Goal: Information Seeking & Learning: Learn about a topic

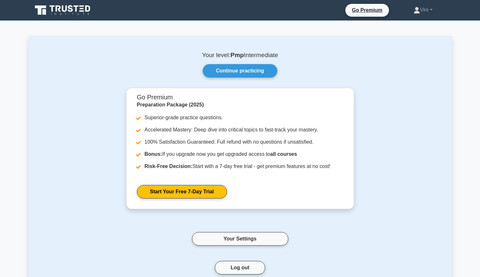
click at [265, 70] on link "Continue practicing" at bounding box center [240, 70] width 74 height 13
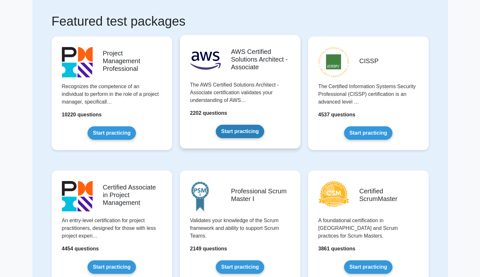
scroll to position [38, 0]
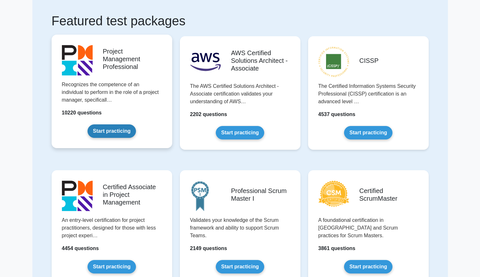
click at [109, 130] on link "Start practicing" at bounding box center [112, 130] width 48 height 13
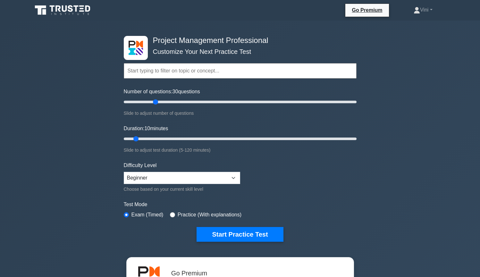
drag, startPoint x: 133, startPoint y: 101, endPoint x: 156, endPoint y: 101, distance: 23.7
type input "30"
click at [156, 101] on input "Number of questions: 30 questions" at bounding box center [240, 102] width 233 height 8
click at [172, 216] on input "radio" at bounding box center [172, 214] width 5 height 5
radio input "true"
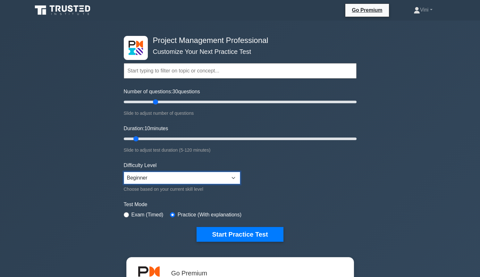
select select "intermediate"
drag, startPoint x: 137, startPoint y: 138, endPoint x: 157, endPoint y: 138, distance: 20.8
type input "20"
click at [157, 138] on input "Duration: 20 minutes" at bounding box center [240, 139] width 233 height 8
drag, startPoint x: 156, startPoint y: 101, endPoint x: 143, endPoint y: 101, distance: 12.5
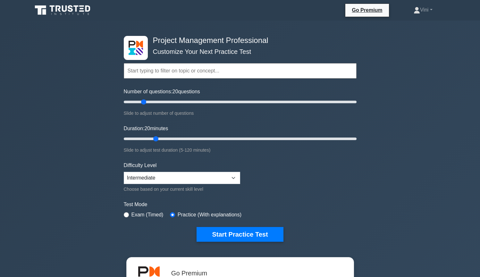
click at [143, 101] on input "Number of questions: 20 questions" at bounding box center [240, 102] width 233 height 8
drag, startPoint x: 143, startPoint y: 102, endPoint x: 158, endPoint y: 102, distance: 14.8
type input "30"
click at [158, 102] on input "Number of questions: 30 questions" at bounding box center [240, 102] width 233 height 8
drag, startPoint x: 156, startPoint y: 139, endPoint x: 173, endPoint y: 138, distance: 16.7
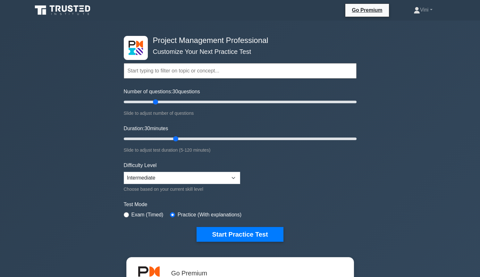
type input "30"
click at [173, 138] on input "Duration: 30 minutes" at bounding box center [240, 139] width 233 height 8
click at [266, 234] on button "Start Practice Test" at bounding box center [240, 234] width 87 height 15
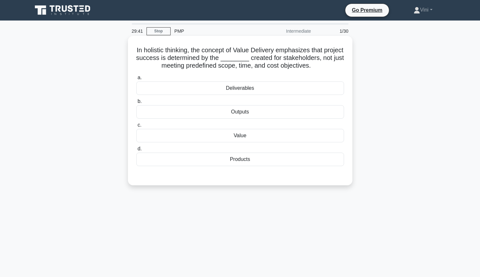
click at [265, 137] on div "Value" at bounding box center [240, 135] width 208 height 13
click at [136, 127] on input "c. Value" at bounding box center [136, 125] width 0 height 4
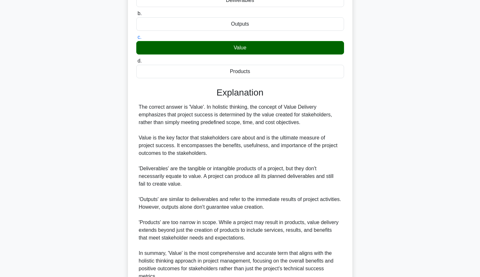
scroll to position [149, 0]
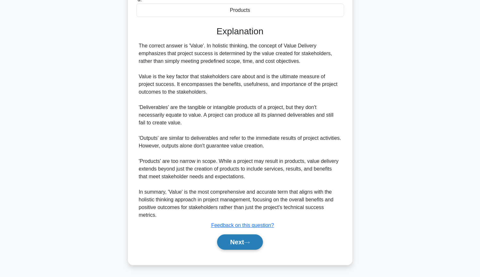
click at [242, 243] on button "Next" at bounding box center [240, 241] width 46 height 15
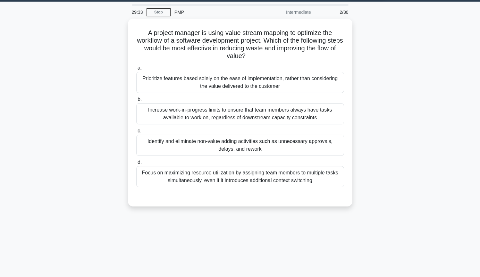
scroll to position [0, 0]
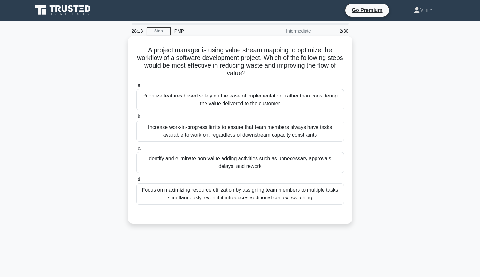
click at [193, 163] on div "Identify and eliminate non-value adding activities such as unnecessary approval…" at bounding box center [240, 162] width 208 height 21
click at [136, 150] on input "c. Identify and eliminate non-value adding activities such as unnecessary appro…" at bounding box center [136, 148] width 0 height 4
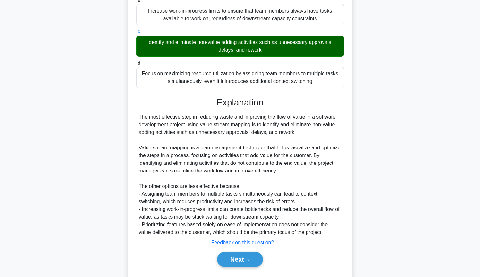
scroll to position [134, 0]
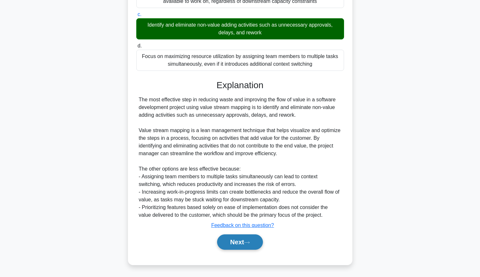
click at [234, 240] on button "Next" at bounding box center [240, 241] width 46 height 15
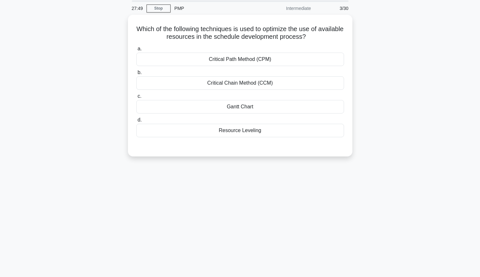
scroll to position [0, 0]
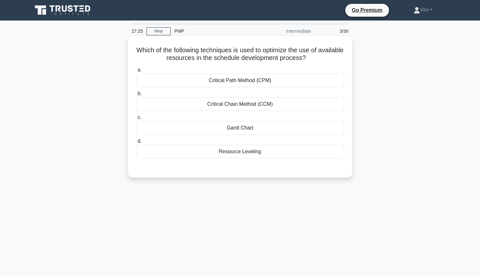
click at [185, 154] on div "Resource Leveling" at bounding box center [240, 151] width 208 height 13
click at [136, 143] on input "d. Resource Leveling" at bounding box center [136, 141] width 0 height 4
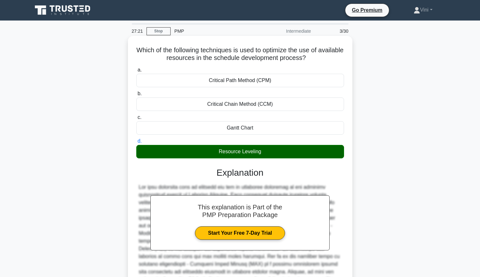
scroll to position [72, 0]
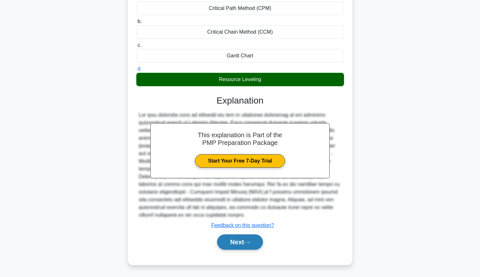
click at [238, 243] on button "Next" at bounding box center [240, 241] width 46 height 15
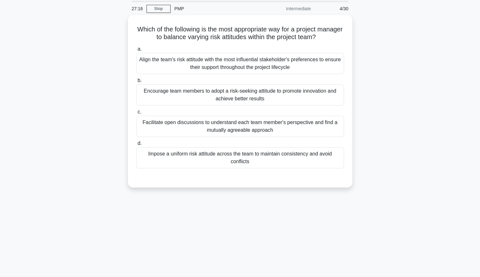
scroll to position [0, 0]
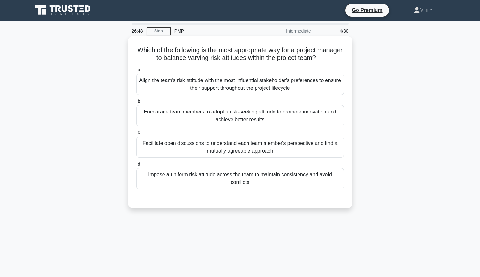
click at [175, 148] on div "Facilitate open discussions to understand each team member's perspective and fi…" at bounding box center [240, 147] width 208 height 21
click at [136, 135] on input "c. Facilitate open discussions to understand each team member's perspective and…" at bounding box center [136, 133] width 0 height 4
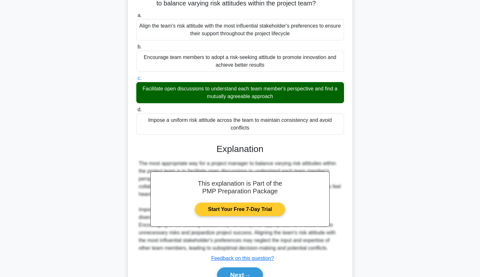
scroll to position [88, 0]
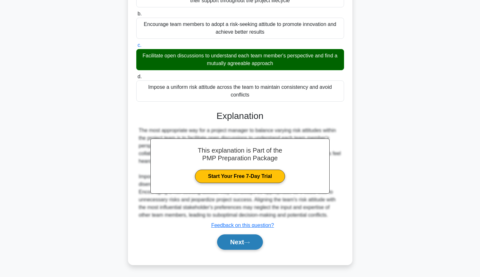
click at [242, 244] on button "Next" at bounding box center [240, 241] width 46 height 15
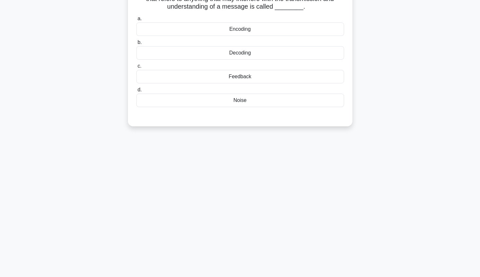
scroll to position [0, 0]
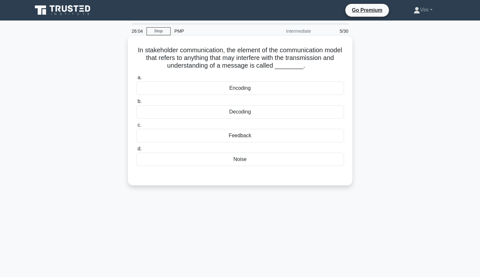
click at [222, 159] on div "Noise" at bounding box center [240, 159] width 208 height 13
click at [136, 151] on input "d. Noise" at bounding box center [136, 149] width 0 height 4
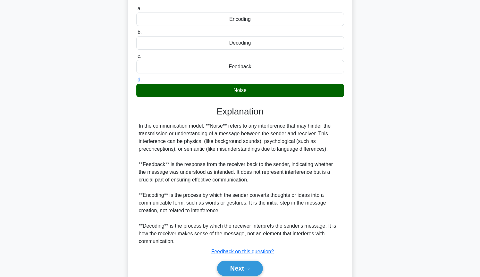
scroll to position [95, 0]
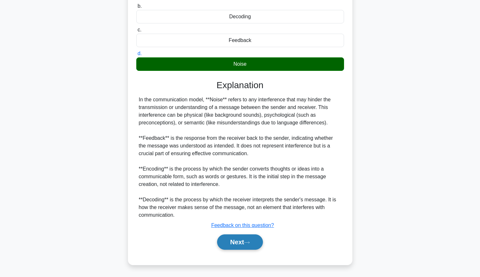
click at [224, 240] on button "Next" at bounding box center [240, 241] width 46 height 15
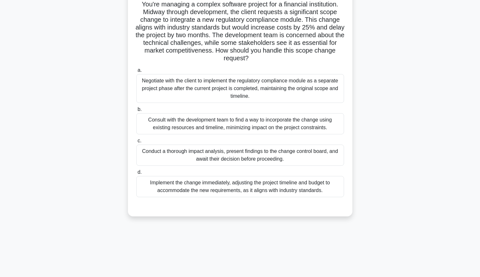
scroll to position [65, 0]
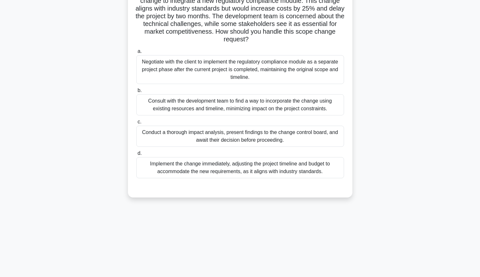
click at [177, 138] on div "Conduct a thorough impact analysis, present findings to the change control boar…" at bounding box center [240, 136] width 208 height 21
click at [136, 124] on input "c. Conduct a thorough impact analysis, present findings to the change control b…" at bounding box center [136, 122] width 0 height 4
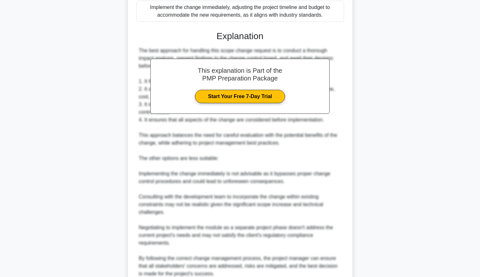
scroll to position [280, 0]
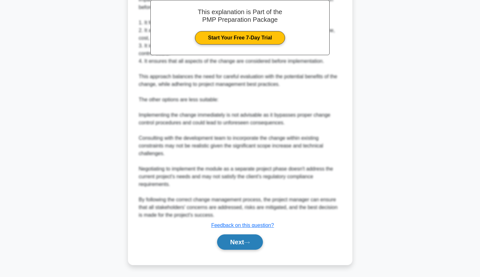
click at [225, 247] on button "Next" at bounding box center [240, 241] width 46 height 15
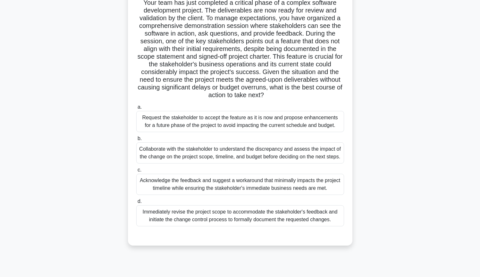
scroll to position [50, 0]
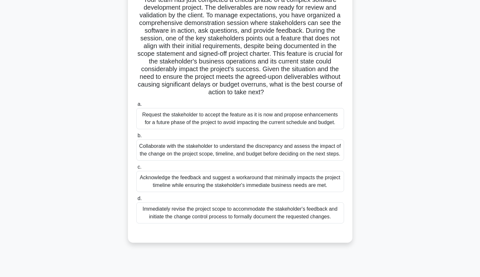
click at [152, 161] on div "Collaborate with the stakeholder to understand the discrepancy and assess the i…" at bounding box center [240, 149] width 208 height 21
click at [136, 138] on input "b. Collaborate with the stakeholder to understand the discrepancy and assess th…" at bounding box center [136, 136] width 0 height 4
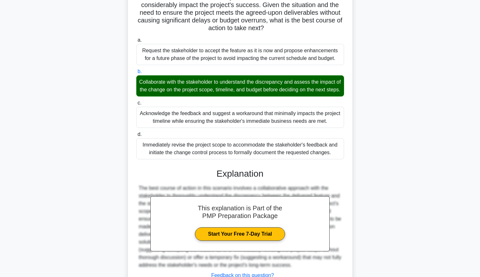
scroll to position [172, 0]
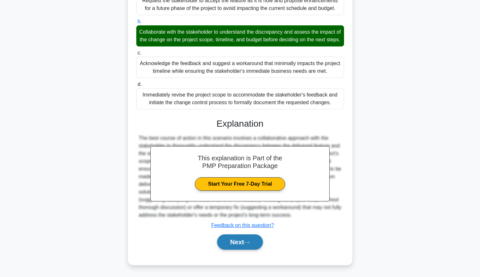
click at [250, 241] on icon at bounding box center [247, 243] width 6 height 4
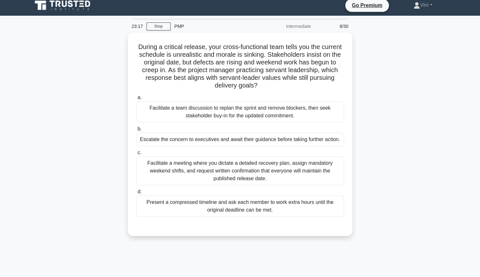
scroll to position [4, 0]
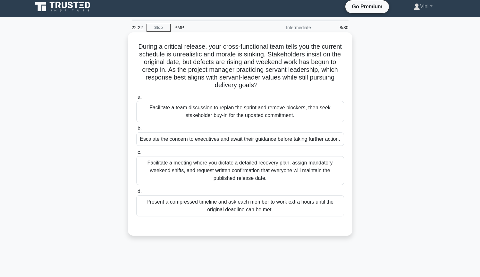
click at [157, 117] on div "Facilitate a team discussion to replan the sprint and remove blockers, then see…" at bounding box center [240, 111] width 208 height 21
click at [136, 99] on input "a. Facilitate a team discussion to replan the sprint and remove blockers, then …" at bounding box center [136, 97] width 0 height 4
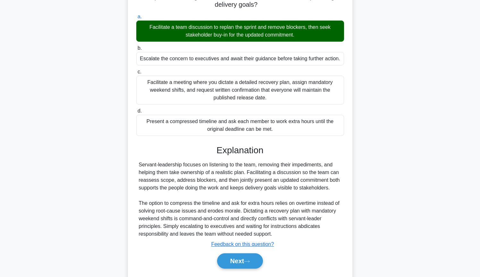
scroll to position [103, 0]
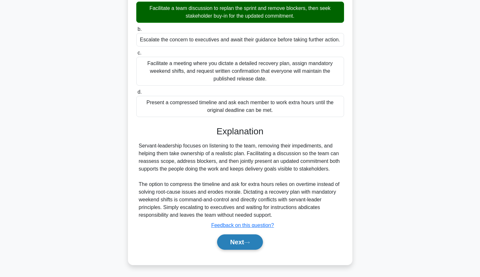
click at [243, 245] on button "Next" at bounding box center [240, 241] width 46 height 15
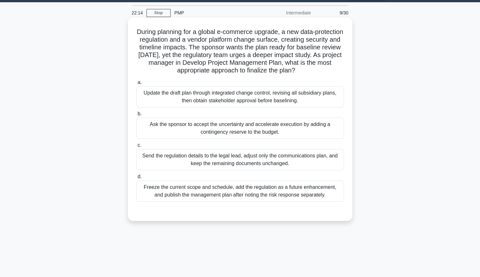
scroll to position [20, 0]
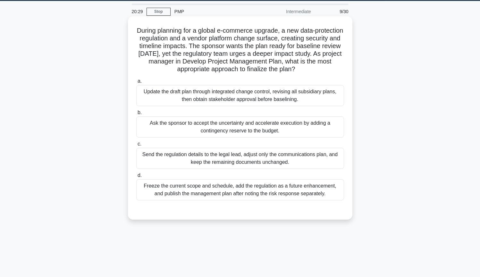
click at [319, 98] on div "Update the draft plan through integrated change control, revising all subsidiar…" at bounding box center [240, 95] width 208 height 21
click at [136, 83] on input "a. Update the draft plan through integrated change control, revising all subsid…" at bounding box center [136, 81] width 0 height 4
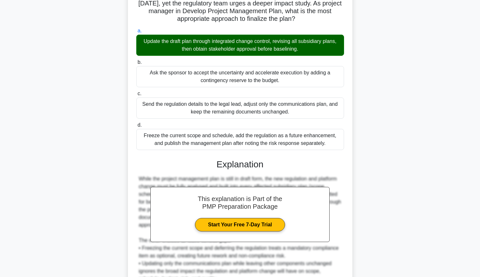
scroll to position [164, 0]
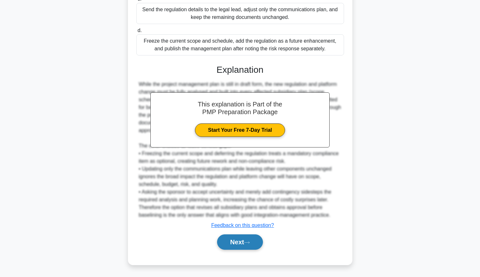
click at [244, 243] on button "Next" at bounding box center [240, 241] width 46 height 15
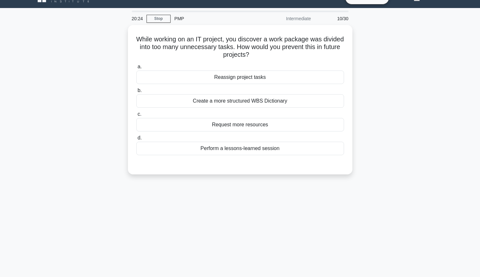
scroll to position [0, 0]
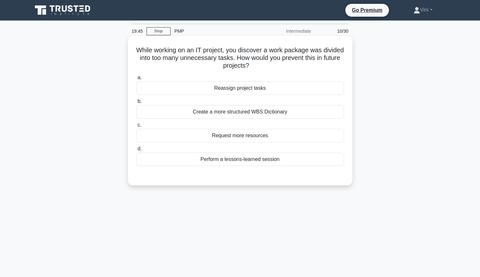
click at [296, 113] on div "Create a more structured WBS Dictionary" at bounding box center [240, 111] width 208 height 13
click at [136, 104] on input "b. Create a more structured WBS Dictionary" at bounding box center [136, 101] width 0 height 4
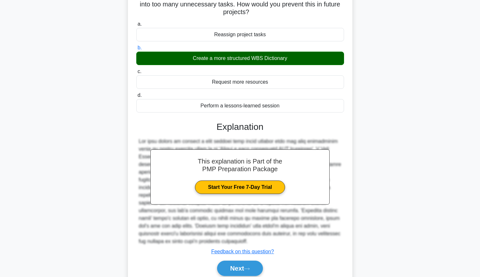
scroll to position [80, 0]
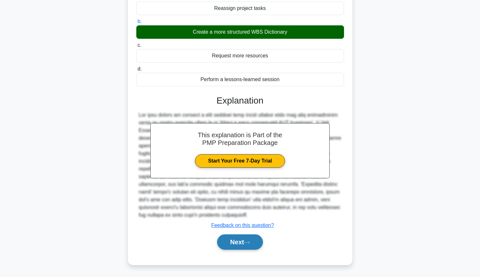
click at [251, 245] on button "Next" at bounding box center [240, 241] width 46 height 15
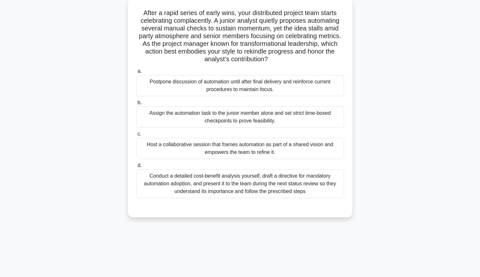
scroll to position [29, 0]
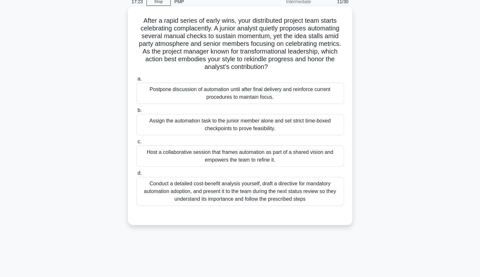
click at [316, 128] on div "Assign the automation task to the junior member alone and set strict time-boxed…" at bounding box center [240, 124] width 208 height 21
click at [136, 113] on input "b. Assign the automation task to the junior member alone and set strict time-bo…" at bounding box center [136, 110] width 0 height 4
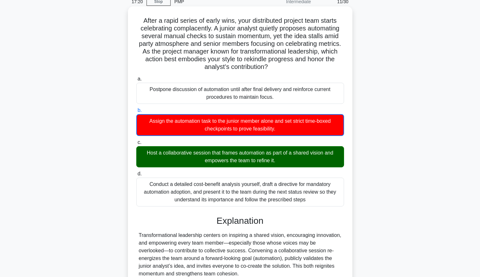
click at [311, 157] on div "Host a collaborative session that frames automation as part of a shared vision …" at bounding box center [240, 156] width 208 height 21
click at [136, 145] on input "c. Host a collaborative session that frames automation as part of a shared visi…" at bounding box center [136, 142] width 0 height 4
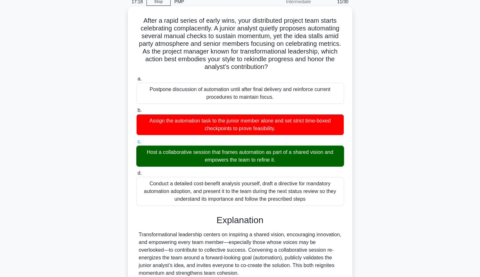
scroll to position [134, 0]
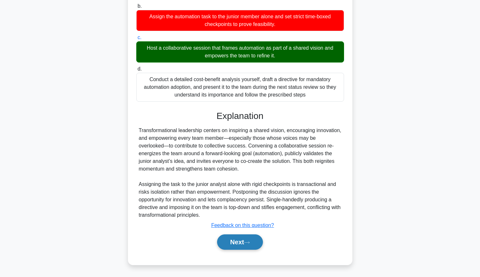
click at [253, 245] on button "Next" at bounding box center [240, 241] width 46 height 15
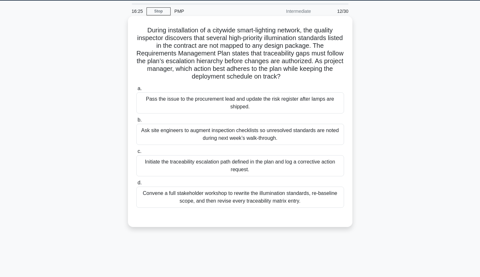
scroll to position [29, 0]
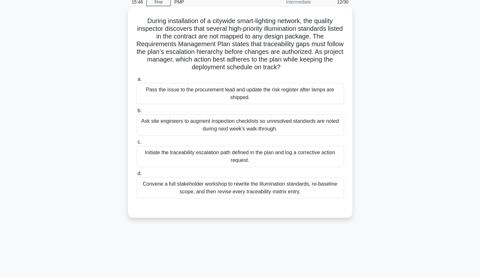
click at [280, 161] on div "Initiate the traceability escalation path defined in the plan and log a correct…" at bounding box center [240, 156] width 208 height 21
click at [136, 144] on input "c. Initiate the traceability escalation path defined in the plan and log a corr…" at bounding box center [136, 142] width 0 height 4
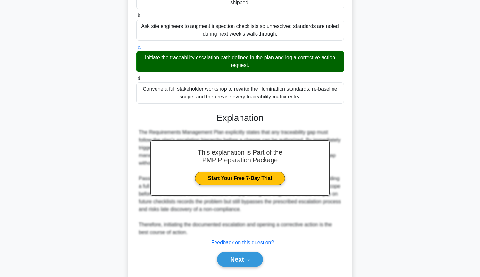
scroll to position [141, 0]
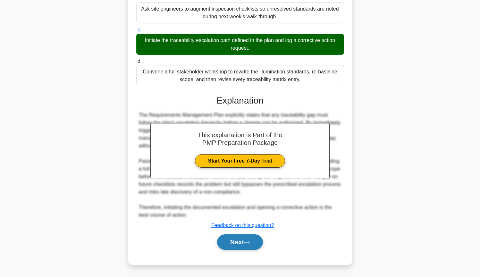
click at [260, 245] on button "Next" at bounding box center [240, 241] width 46 height 15
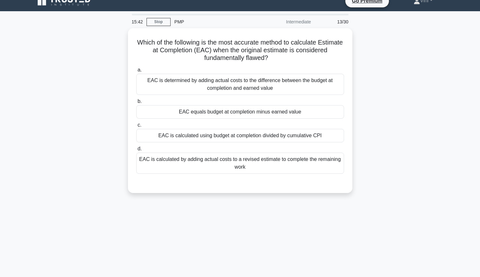
scroll to position [8, 0]
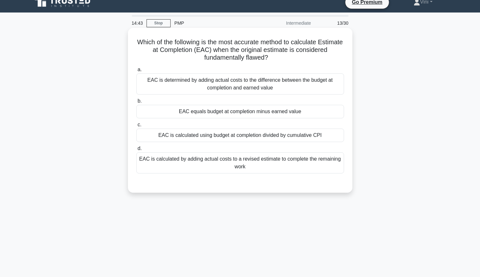
drag, startPoint x: 141, startPoint y: 41, endPoint x: 341, endPoint y: 169, distance: 238.2
click at [341, 169] on div "Which of the following is the most accurate method to calculate Estimate at Com…" at bounding box center [239, 110] width 219 height 160
copy div "Which of the following is the most accurate method to calculate Estimate at Com…"
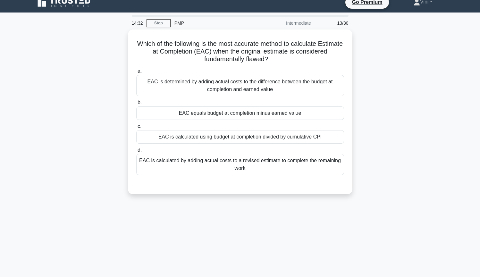
click at [408, 113] on div "Which of the following is the most accurate method to calculate Estimate at Com…" at bounding box center [240, 115] width 423 height 172
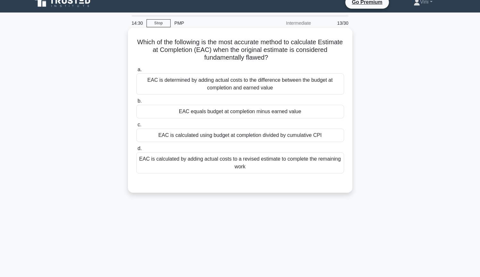
click at [321, 162] on div "EAC is calculated by adding actual costs to a revised estimate to complete the …" at bounding box center [240, 162] width 208 height 21
click at [136, 151] on input "d. EAC is calculated by adding actual costs to a revised estimate to complete t…" at bounding box center [136, 149] width 0 height 4
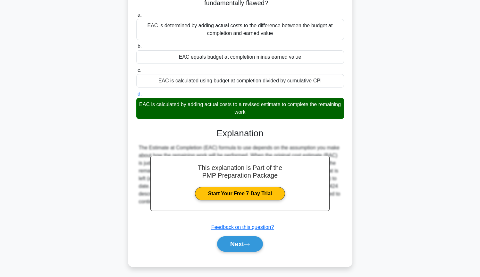
scroll to position [69, 0]
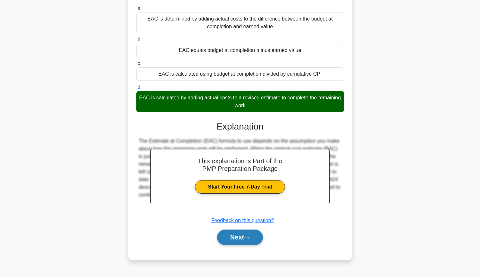
click at [250, 239] on icon at bounding box center [247, 238] width 6 height 4
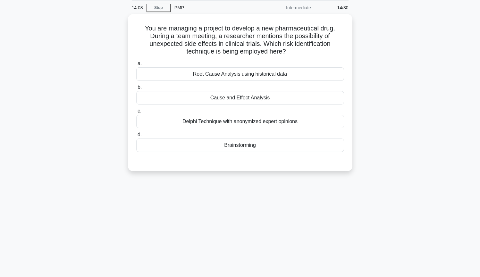
scroll to position [0, 0]
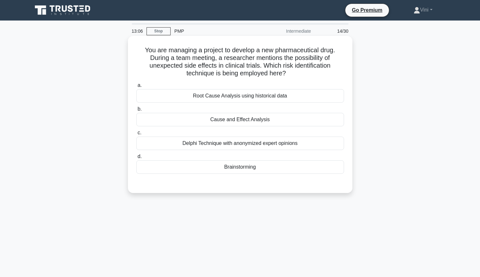
click at [301, 122] on div "Cause and Effect Analysis" at bounding box center [240, 119] width 208 height 13
click at [136, 111] on input "b. Cause and Effect Analysis" at bounding box center [136, 109] width 0 height 4
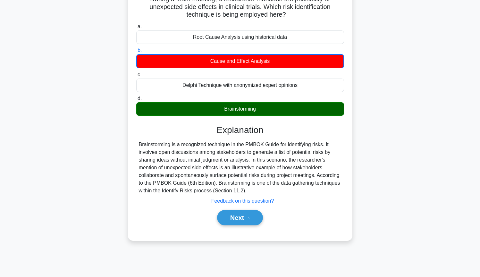
scroll to position [62, 0]
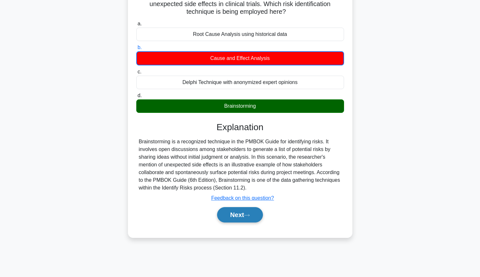
click at [247, 217] on icon at bounding box center [247, 216] width 6 height 4
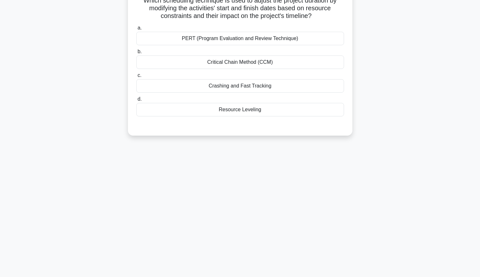
scroll to position [0, 0]
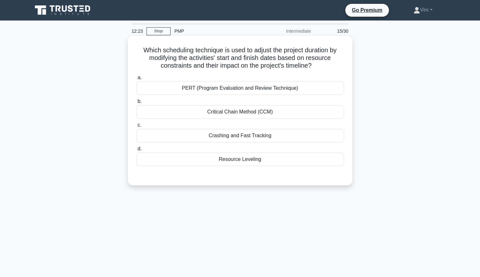
drag, startPoint x: 143, startPoint y: 50, endPoint x: 313, endPoint y: 164, distance: 204.3
click at [313, 164] on div "Which scheduling technique is used to adjust the project duration by modifying …" at bounding box center [239, 110] width 219 height 144
copy div "Which scheduling technique is used to adjust the project duration by modifying …"
click at [274, 159] on div "Resource Leveling" at bounding box center [240, 159] width 208 height 13
click at [136, 151] on input "d. Resource Leveling" at bounding box center [136, 149] width 0 height 4
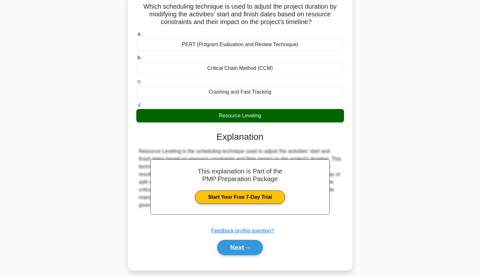
scroll to position [69, 0]
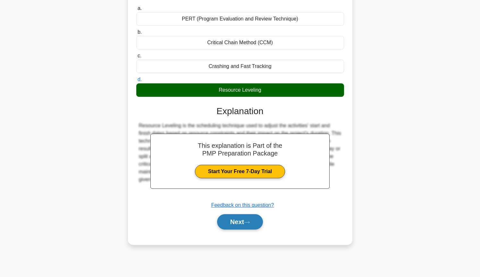
click at [253, 224] on button "Next" at bounding box center [240, 221] width 46 height 15
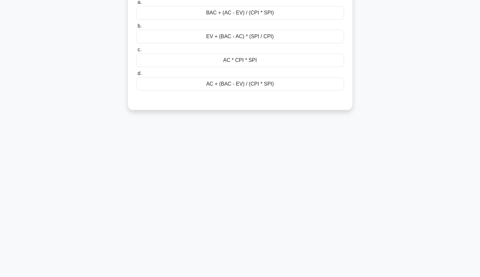
scroll to position [0, 0]
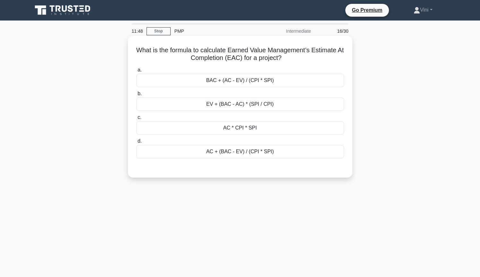
drag, startPoint x: 137, startPoint y: 50, endPoint x: 307, endPoint y: 155, distance: 199.5
click at [307, 155] on div "What is the formula to calculate Earned Value Management’s Estimate At Completi…" at bounding box center [239, 106] width 219 height 137
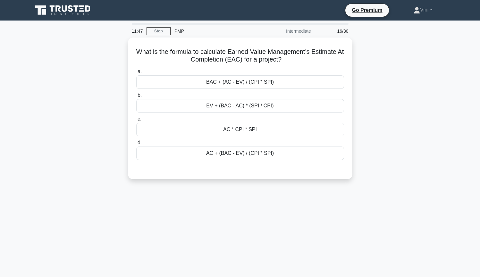
copy div "What is the formula to calculate Earned Value Management’s Estimate At Completi…"
click at [331, 228] on div "11:40 Stop PMP Intermediate 16/30 What is the formula to calculate Earned Value…" at bounding box center [240, 183] width 423 height 321
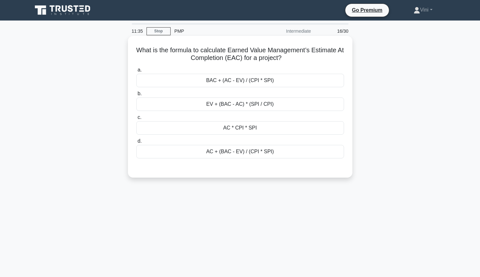
click at [319, 157] on div "AC + (BAC - EV) / (CPI * SPI)" at bounding box center [240, 151] width 208 height 13
click at [136, 143] on input "d. AC + (BAC - EV) / (CPI * SPI)" at bounding box center [136, 141] width 0 height 4
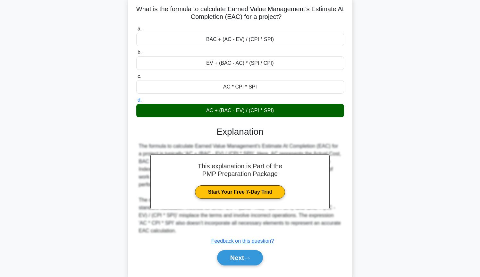
scroll to position [69, 0]
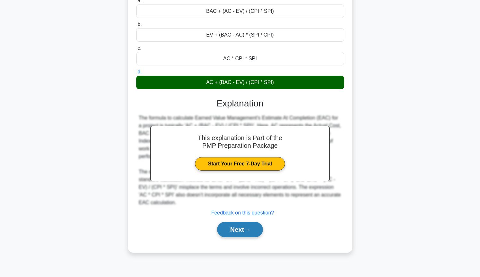
click at [250, 230] on icon at bounding box center [247, 230] width 6 height 4
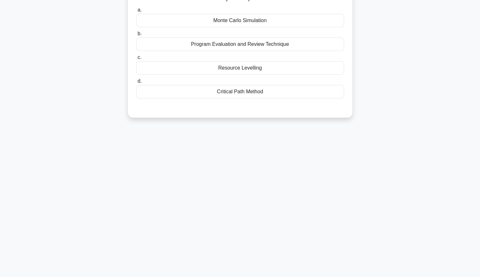
scroll to position [0, 0]
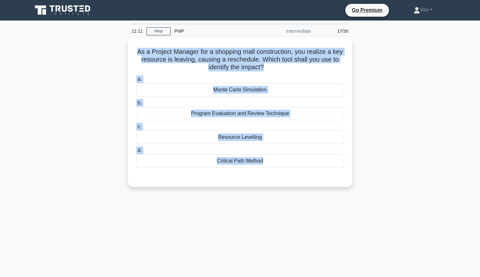
drag, startPoint x: 138, startPoint y: 50, endPoint x: 366, endPoint y: 172, distance: 258.7
click at [366, 172] on div "As a Project Manager for a shopping mall construction, you realize a key resour…" at bounding box center [240, 116] width 423 height 157
copy div "As a Project Manager for a shopping mall construction, you realize a key resour…"
click at [422, 116] on div "As a Project Manager for a shopping mall construction, you realize a key resour…" at bounding box center [240, 116] width 423 height 157
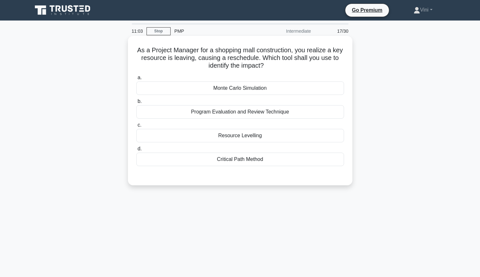
click at [314, 161] on div "Critical Path Method" at bounding box center [240, 159] width 208 height 13
click at [136, 151] on input "d. Critical Path Method" at bounding box center [136, 149] width 0 height 4
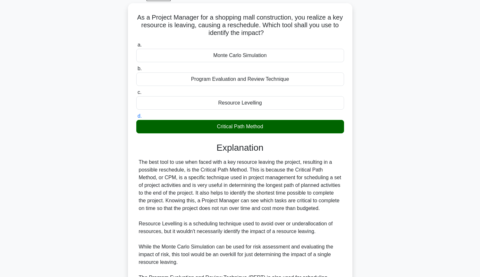
scroll to position [122, 0]
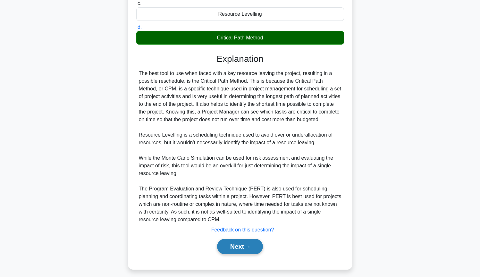
click at [250, 248] on icon at bounding box center [247, 247] width 6 height 4
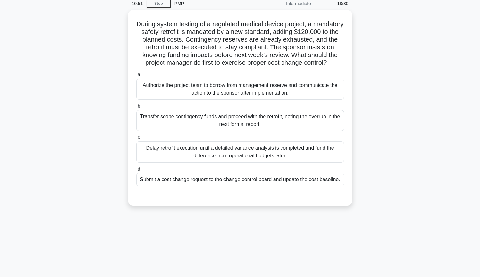
scroll to position [5, 0]
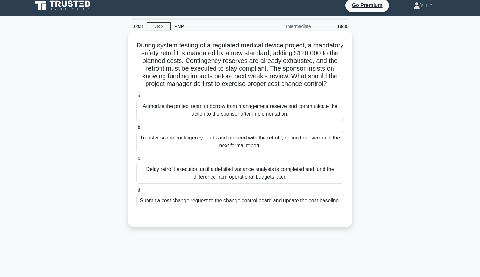
click at [219, 205] on div "Submit a cost change request to the change control board and update the cost ba…" at bounding box center [240, 200] width 208 height 13
click at [136, 192] on input "d. Submit a cost change request to the change control board and update the cost…" at bounding box center [136, 190] width 0 height 4
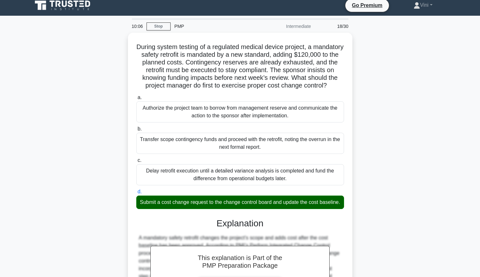
scroll to position [134, 0]
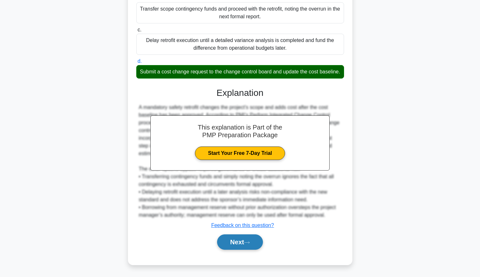
click at [246, 244] on button "Next" at bounding box center [240, 241] width 46 height 15
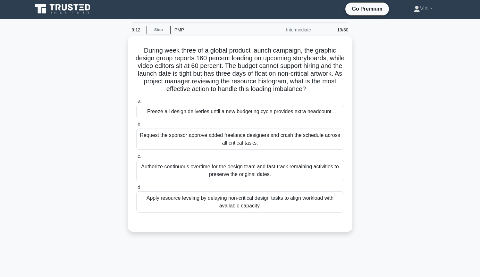
scroll to position [3, 0]
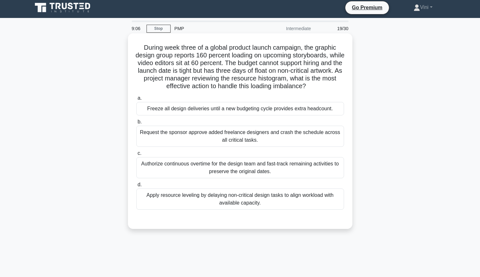
click at [204, 205] on div "Apply resource leveling by delaying non-critical design tasks to align workload…" at bounding box center [240, 199] width 208 height 21
click at [136, 187] on input "d. Apply resource leveling by delaying non-critical design tasks to align workl…" at bounding box center [136, 185] width 0 height 4
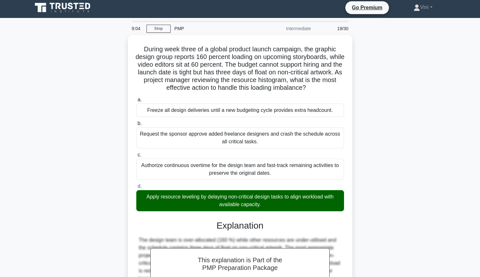
scroll to position [95, 0]
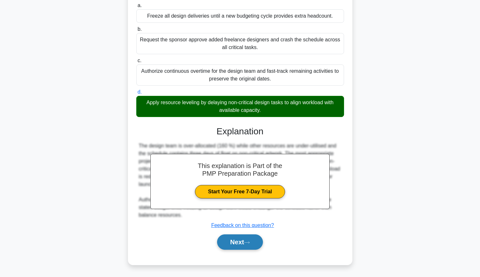
click at [231, 242] on button "Next" at bounding box center [240, 241] width 46 height 15
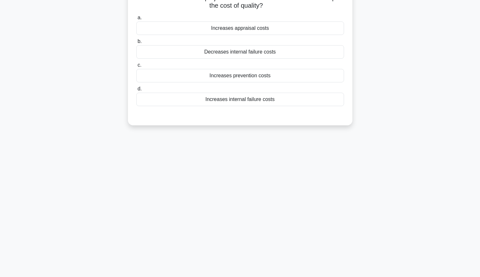
scroll to position [0, 0]
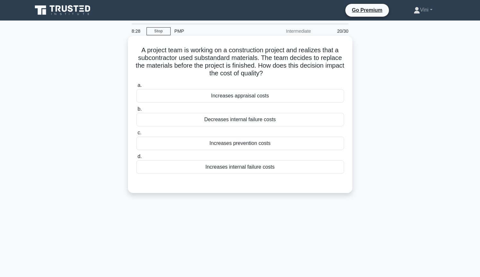
click at [292, 123] on div "Decreases internal failure costs" at bounding box center [240, 119] width 208 height 13
click at [136, 111] on input "b. Decreases internal failure costs" at bounding box center [136, 109] width 0 height 4
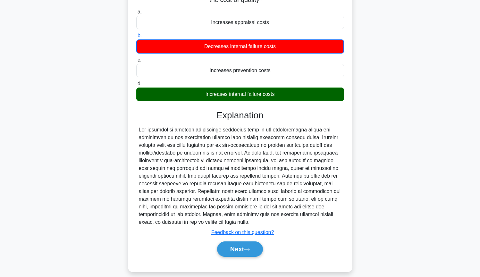
scroll to position [80, 0]
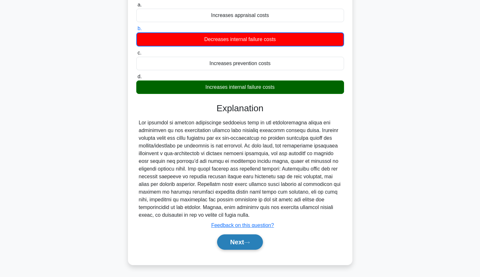
click at [241, 244] on button "Next" at bounding box center [240, 241] width 46 height 15
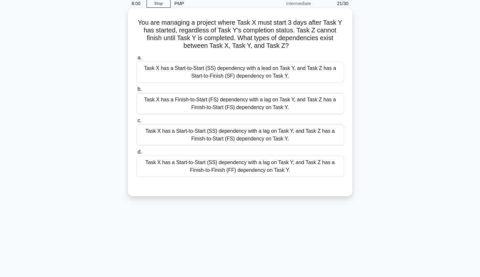
scroll to position [0, 0]
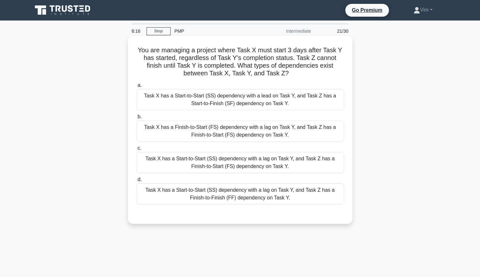
click at [229, 190] on div "Task X has a Start-to-Start (SS) dependency with a lag on Task Y, and Task Z ha…" at bounding box center [240, 193] width 208 height 21
click at [136, 182] on input "d. Task X has a Start-to-Start (SS) dependency with a lag on Task Y, and Task Z…" at bounding box center [136, 180] width 0 height 4
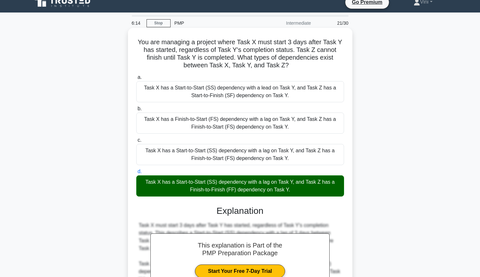
scroll to position [95, 0]
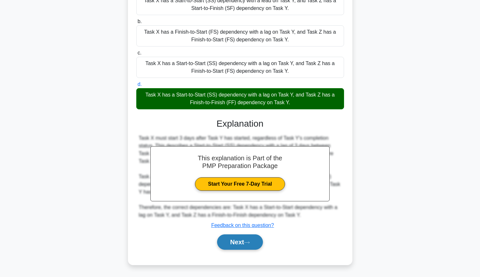
click at [233, 244] on button "Next" at bounding box center [240, 241] width 46 height 15
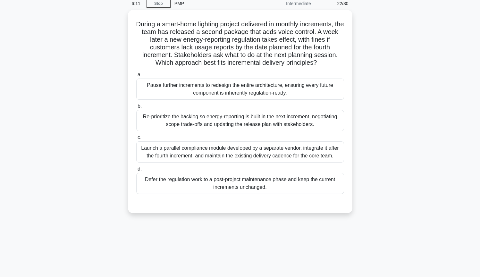
scroll to position [0, 0]
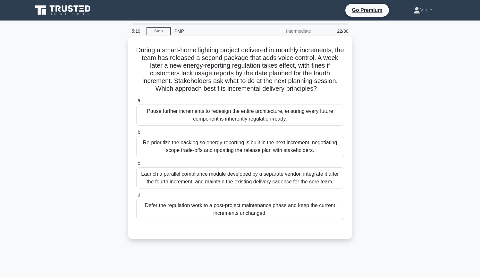
click at [179, 153] on div "Re-prioritize the backlog so energy-reporting is built in the next increment, n…" at bounding box center [240, 146] width 208 height 21
click at [136, 134] on input "b. Re-prioritize the backlog so energy-reporting is built in the next increment…" at bounding box center [136, 132] width 0 height 4
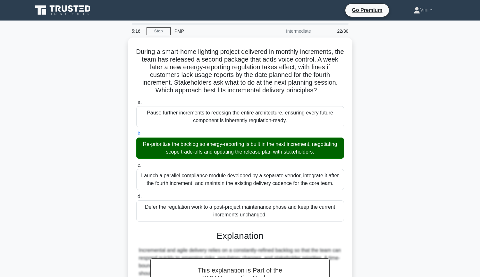
scroll to position [134, 0]
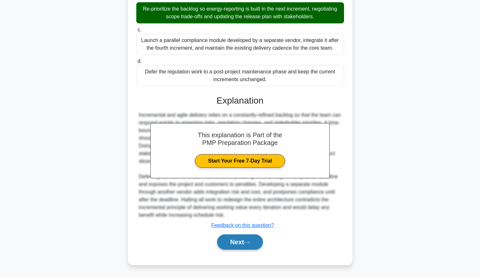
click at [236, 247] on button "Next" at bounding box center [240, 241] width 46 height 15
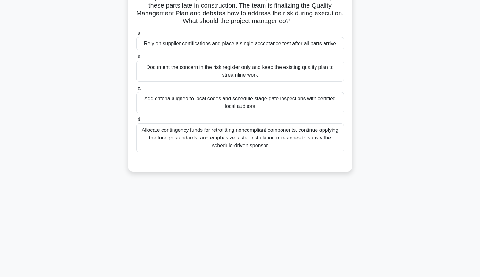
scroll to position [0, 0]
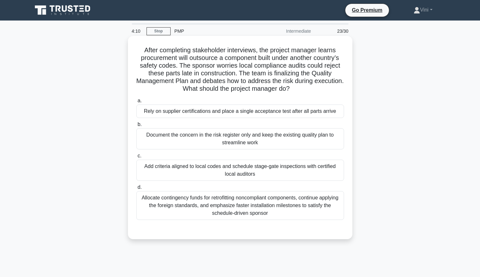
click at [184, 173] on div "Add criteria aligned to local codes and schedule stage-gate inspections with ce…" at bounding box center [240, 170] width 208 height 21
click at [136, 158] on input "c. Add criteria aligned to local codes and schedule stage-gate inspections with…" at bounding box center [136, 156] width 0 height 4
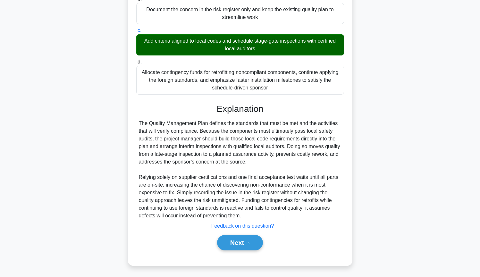
scroll to position [126, 0]
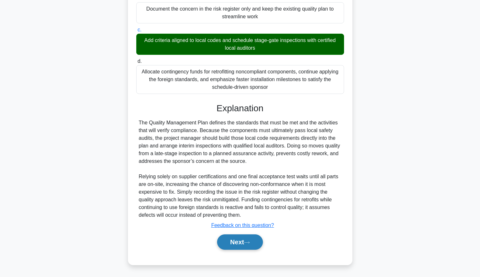
click at [239, 247] on button "Next" at bounding box center [240, 241] width 46 height 15
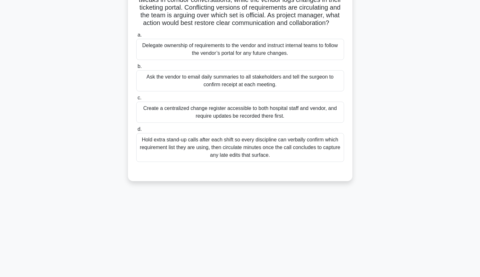
scroll to position [12, 0]
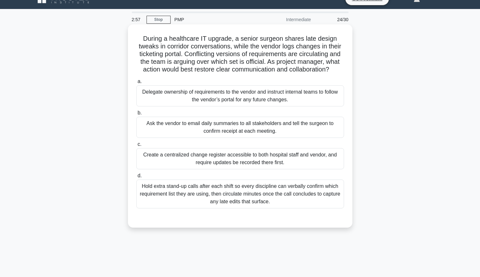
click at [297, 164] on div "Create a centralized change register accessible to both hospital staff and vend…" at bounding box center [240, 158] width 208 height 21
click at [136, 147] on input "c. Create a centralized change register accessible to both hospital staff and v…" at bounding box center [136, 144] width 0 height 4
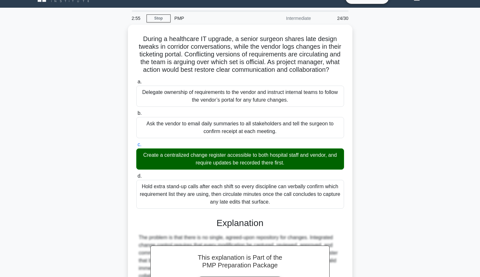
scroll to position [126, 0]
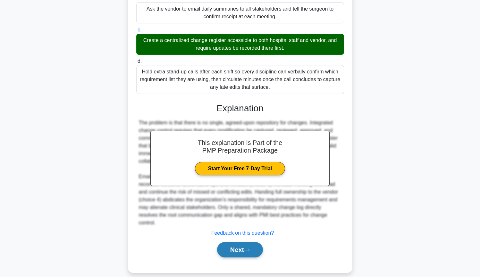
click at [259, 246] on button "Next" at bounding box center [240, 249] width 46 height 15
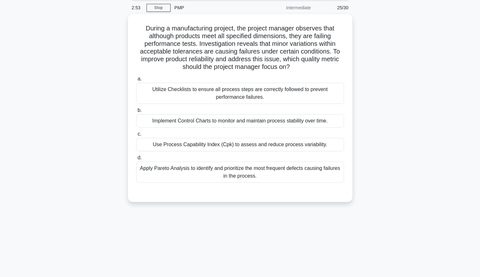
scroll to position [0, 0]
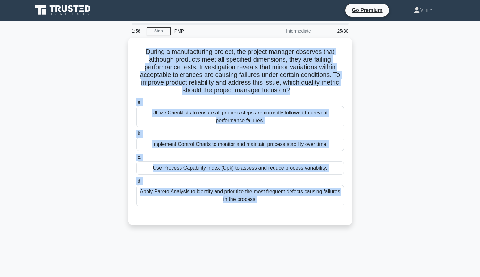
drag, startPoint x: 146, startPoint y: 50, endPoint x: 356, endPoint y: 222, distance: 271.8
click at [356, 222] on div "During a manufacturing project, the project manager observes that although prod…" at bounding box center [240, 136] width 423 height 196
copy div "During a manufacturing project, the project manager observes that although prod…"
click at [446, 132] on div "During a manufacturing project, the project manager observes that although prod…" at bounding box center [240, 136] width 423 height 196
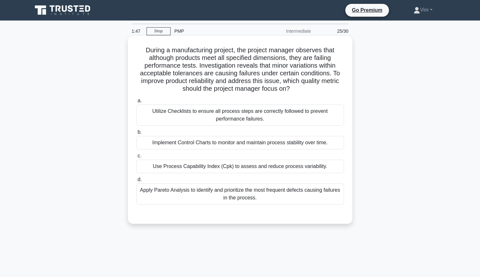
click at [324, 168] on div "Use Process Capability Index (Cpk) to assess and reduce process variability." at bounding box center [240, 166] width 208 height 13
click at [136, 158] on input "c. Use Process Capability Index (Cpk) to assess and reduce process variability." at bounding box center [136, 156] width 0 height 4
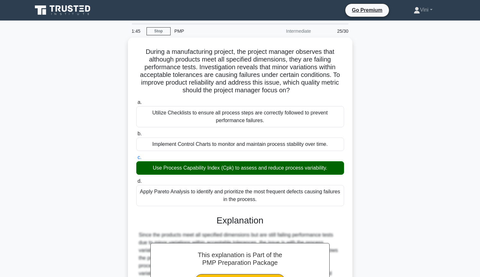
scroll to position [118, 0]
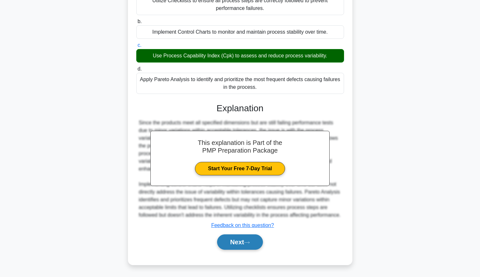
click at [253, 245] on button "Next" at bounding box center [240, 241] width 46 height 15
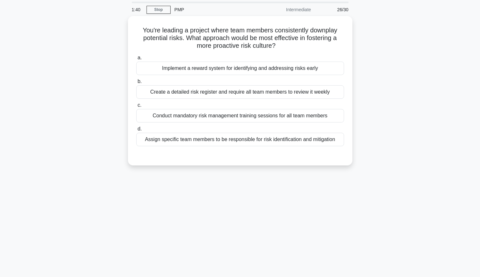
scroll to position [0, 0]
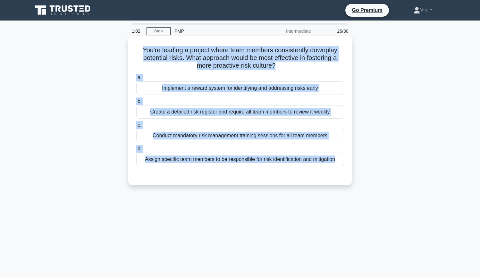
drag, startPoint x: 143, startPoint y: 51, endPoint x: 348, endPoint y: 184, distance: 244.6
click at [348, 184] on div "You're leading a project where team members consistently downplay potential ris…" at bounding box center [240, 110] width 224 height 149
copy div "You're leading a project where team members consistently downplay potential ris…"
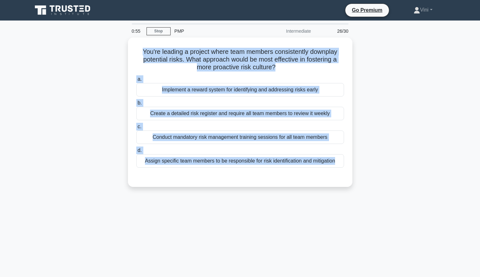
click at [447, 110] on div "You're leading a project where team members consistently downplay potential ris…" at bounding box center [240, 116] width 423 height 157
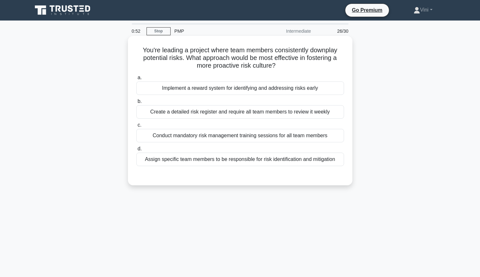
click at [318, 89] on div "Implement a reward system for identifying and addressing risks early" at bounding box center [240, 87] width 208 height 13
click at [136, 80] on input "a. Implement a reward system for identifying and addressing risks early" at bounding box center [136, 78] width 0 height 4
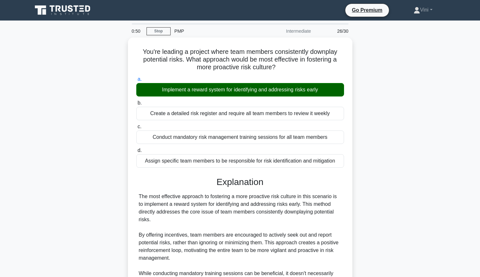
scroll to position [172, 0]
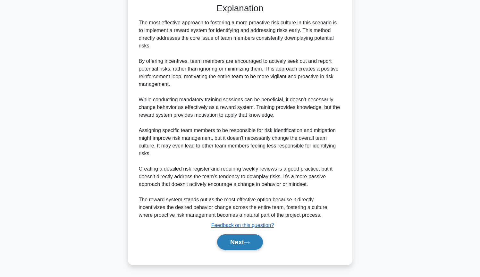
click at [245, 245] on button "Next" at bounding box center [240, 241] width 46 height 15
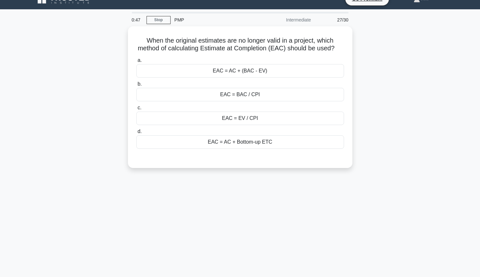
scroll to position [0, 0]
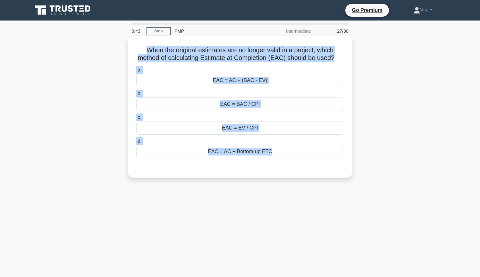
drag, startPoint x: 146, startPoint y: 50, endPoint x: 313, endPoint y: 176, distance: 209.0
click at [313, 176] on div "When the original estimates are no longer valid in a project, which method of c…" at bounding box center [240, 107] width 224 height 142
copy div "When the original estimates are no longer valid in a project, which method of c…"
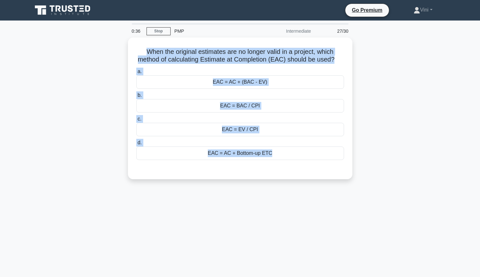
click at [270, 222] on div "0:36 Stop PMP Intermediate 27/30 When the original estimates are no longer vali…" at bounding box center [240, 183] width 423 height 321
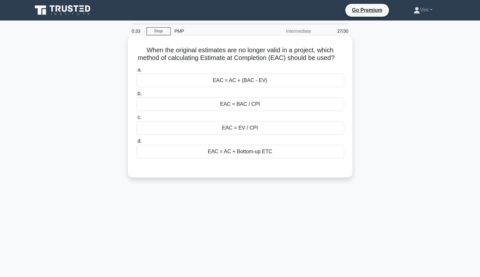
click at [309, 154] on div "EAC = AC + Bottom-up ETC" at bounding box center [240, 151] width 208 height 13
click at [136, 143] on input "d. EAC = AC + Bottom-up ETC" at bounding box center [136, 141] width 0 height 4
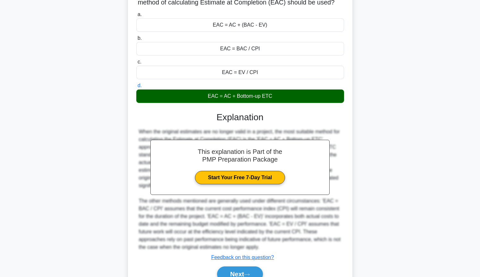
scroll to position [88, 0]
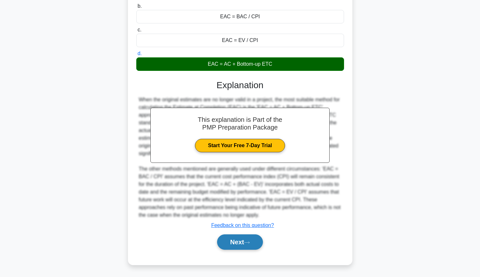
click at [243, 241] on button "Next" at bounding box center [240, 241] width 46 height 15
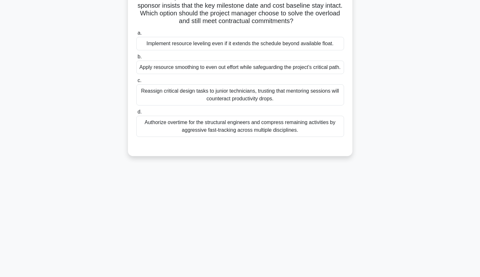
scroll to position [0, 0]
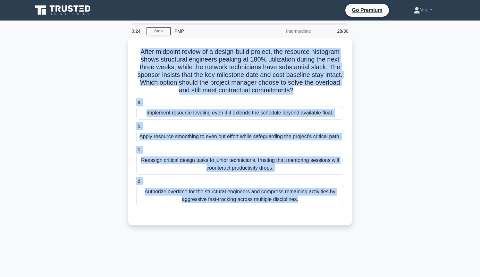
drag, startPoint x: 141, startPoint y: 50, endPoint x: 356, endPoint y: 244, distance: 289.6
click at [356, 244] on div "0:24 Stop PMP Intermediate 28/30 After midpoint review of a design-build projec…" at bounding box center [240, 183] width 423 height 321
copy div "After midpoint review of a design-build project, the resource histogram shows s…"
click at [433, 121] on div "After midpoint review of a design-build project, the resource histogram shows s…" at bounding box center [240, 136] width 423 height 196
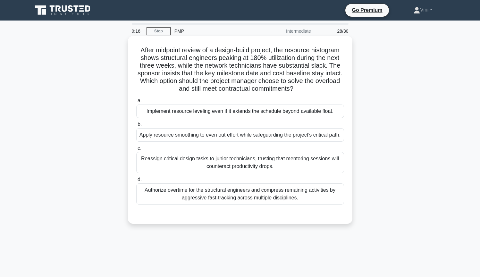
click at [323, 114] on div "Implement resource leveling even if it extends the schedule beyond available fl…" at bounding box center [240, 111] width 208 height 13
click at [136, 103] on input "a. Implement resource leveling even if it extends the schedule beyond available…" at bounding box center [136, 101] width 0 height 4
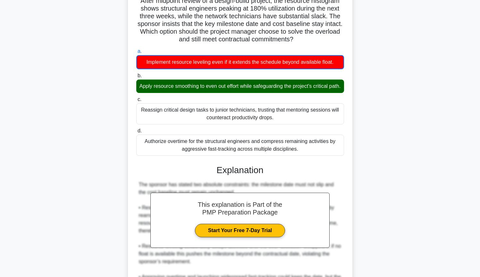
scroll to position [188, 0]
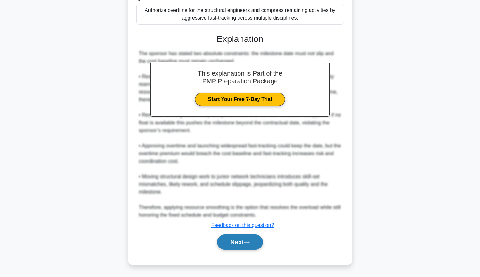
click at [256, 244] on button "Next" at bounding box center [240, 241] width 46 height 15
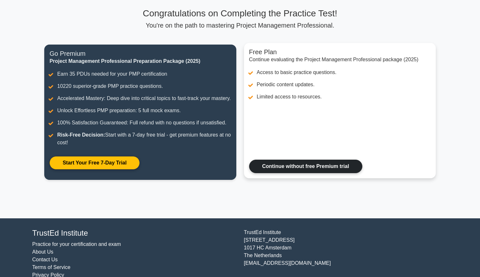
scroll to position [5, 0]
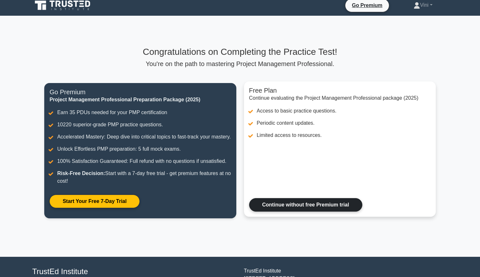
click at [299, 203] on link "Continue without free Premium trial" at bounding box center [305, 204] width 113 height 13
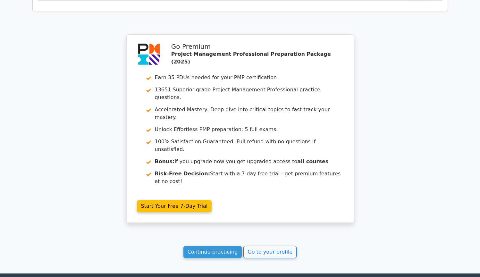
scroll to position [1708, 0]
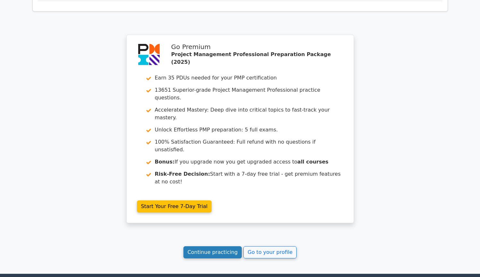
click at [209, 246] on link "Continue practicing" at bounding box center [212, 252] width 59 height 12
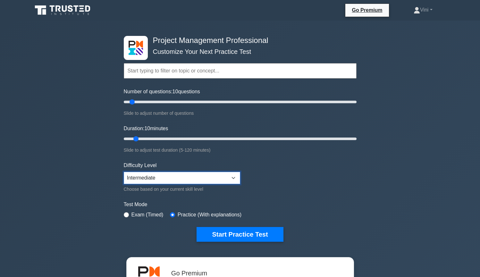
select select "expert"
drag, startPoint x: 133, startPoint y: 101, endPoint x: 156, endPoint y: 100, distance: 23.1
type input "30"
click at [156, 100] on input "Number of questions: 30 questions" at bounding box center [240, 102] width 233 height 8
drag, startPoint x: 138, startPoint y: 138, endPoint x: 195, endPoint y: 137, distance: 57.1
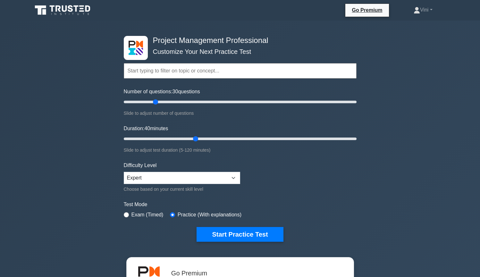
type input "40"
click at [195, 137] on input "Duration: 40 minutes" at bounding box center [240, 139] width 233 height 8
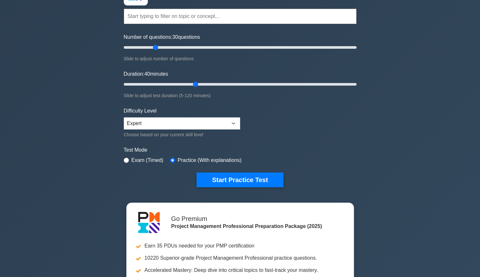
scroll to position [170, 0]
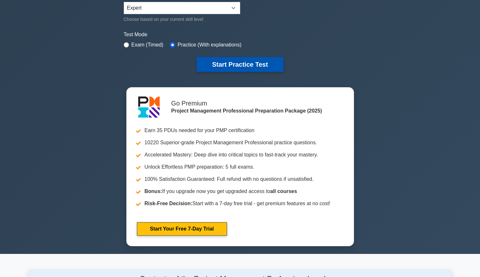
click at [259, 67] on button "Start Practice Test" at bounding box center [240, 64] width 87 height 15
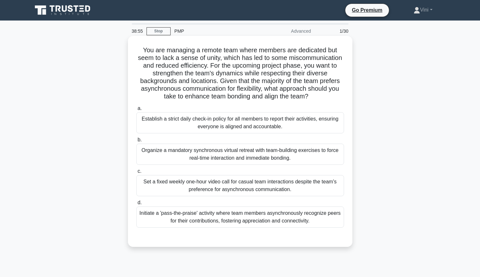
click at [331, 223] on div "Initiate a 'pass-the-praise' activity where team members asynchronously recogni…" at bounding box center [240, 216] width 208 height 21
click at [136, 205] on input "d. Initiate a 'pass-the-praise' activity where team members asynchronously reco…" at bounding box center [136, 203] width 0 height 4
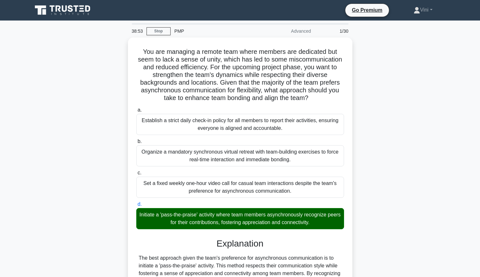
scroll to position [126, 0]
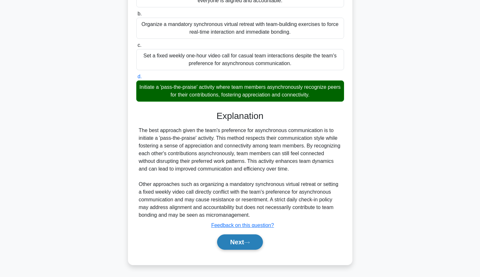
click at [243, 245] on button "Next" at bounding box center [240, 241] width 46 height 15
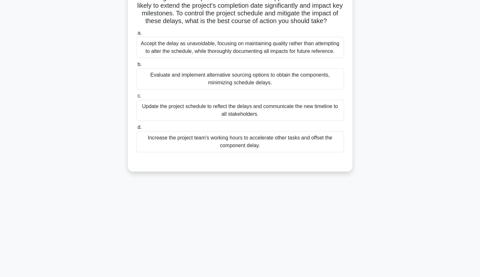
scroll to position [12, 0]
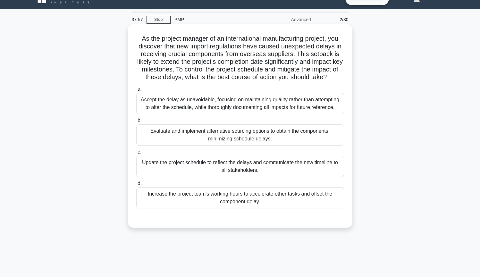
click at [286, 141] on div "Evaluate and implement alternative sourcing options to obtain the components, m…" at bounding box center [240, 134] width 208 height 21
click at [136, 123] on input "b. Evaluate and implement alternative sourcing options to obtain the components…" at bounding box center [136, 121] width 0 height 4
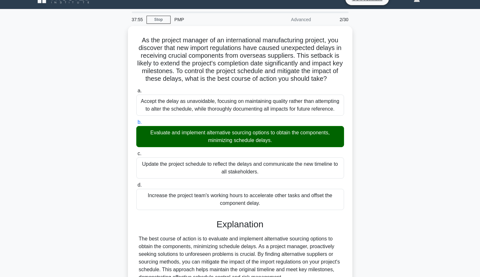
scroll to position [118, 0]
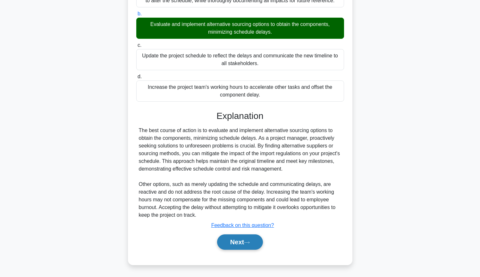
click at [257, 246] on button "Next" at bounding box center [240, 241] width 46 height 15
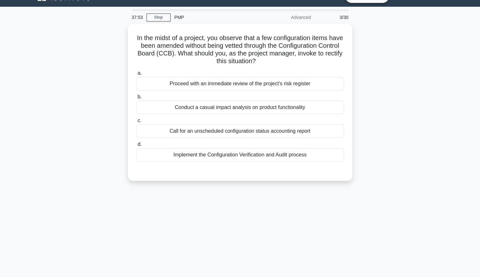
scroll to position [0, 0]
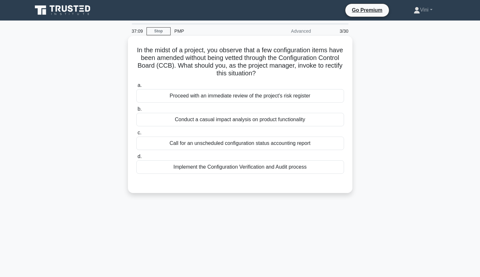
click at [316, 98] on div "Proceed with an immediate review of the project's risk register" at bounding box center [240, 95] width 208 height 13
click at [136, 88] on input "a. Proceed with an immediate review of the project's risk register" at bounding box center [136, 85] width 0 height 4
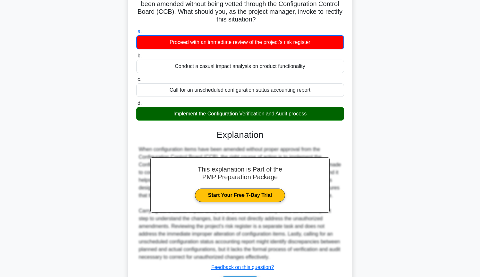
scroll to position [96, 0]
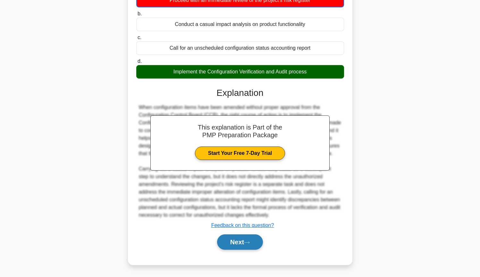
click at [254, 245] on button "Next" at bounding box center [240, 241] width 46 height 15
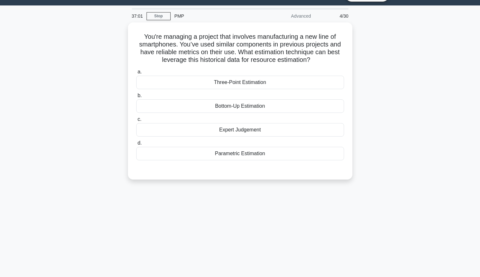
scroll to position [0, 0]
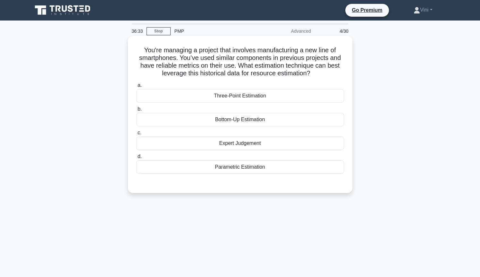
click at [279, 169] on div "Parametric Estimation" at bounding box center [240, 166] width 208 height 13
click at [136, 159] on input "d. Parametric Estimation" at bounding box center [136, 157] width 0 height 4
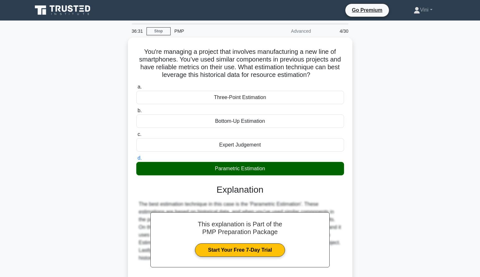
scroll to position [69, 0]
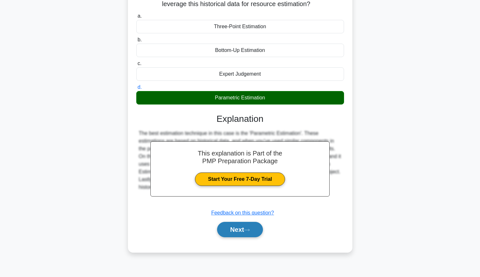
click at [258, 232] on button "Next" at bounding box center [240, 229] width 46 height 15
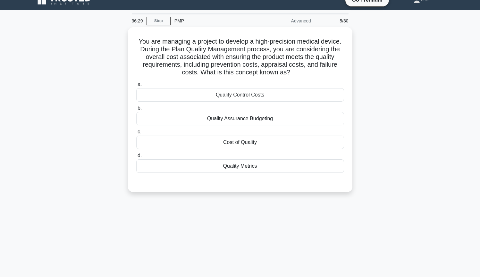
scroll to position [0, 0]
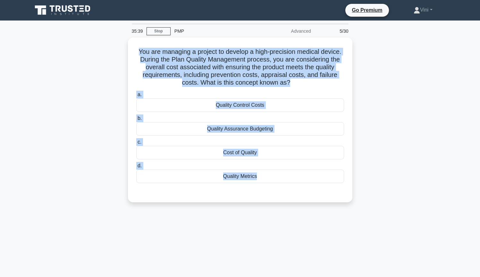
drag, startPoint x: 140, startPoint y: 50, endPoint x: 383, endPoint y: 208, distance: 290.2
click at [383, 208] on div "You are managing a project to develop a high-precision medical device. During t…" at bounding box center [240, 124] width 423 height 172
copy div "You are managing a project to develop a high-precision medical device. During t…"
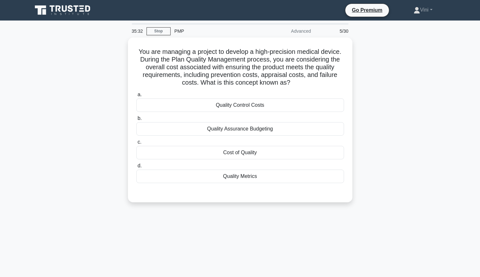
click at [422, 148] on div "You are managing a project to develop a high-precision medical device. During t…" at bounding box center [240, 124] width 423 height 172
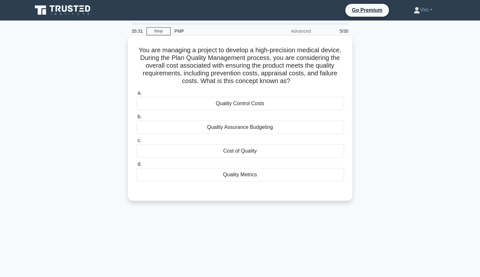
click at [323, 153] on div "Cost of Quality" at bounding box center [240, 150] width 208 height 13
click at [136, 143] on input "c. Cost of Quality" at bounding box center [136, 140] width 0 height 4
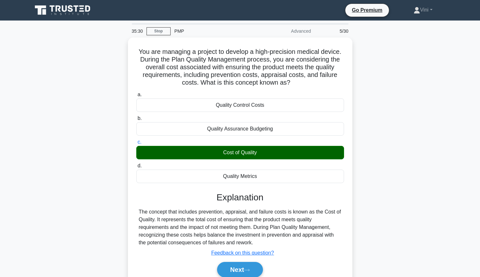
scroll to position [69, 0]
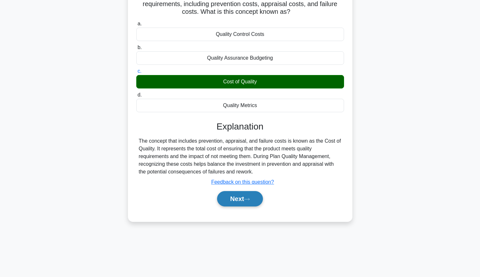
click at [243, 196] on button "Next" at bounding box center [240, 198] width 46 height 15
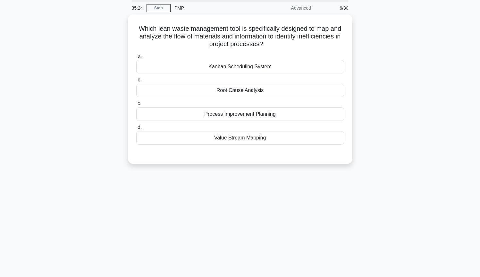
scroll to position [0, 0]
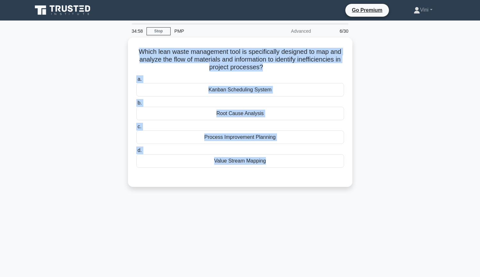
drag, startPoint x: 140, startPoint y: 50, endPoint x: 451, endPoint y: 175, distance: 335.5
click at [451, 175] on div "Which lean waste management tool is specifically designed to map and analyze th…" at bounding box center [240, 116] width 423 height 157
copy div "Which lean waste management tool is specifically designed to map and analyze th…"
click at [337, 221] on div "34:52 Stop PMP Advanced 6/30 Which lean waste management tool is specifically d…" at bounding box center [240, 183] width 423 height 321
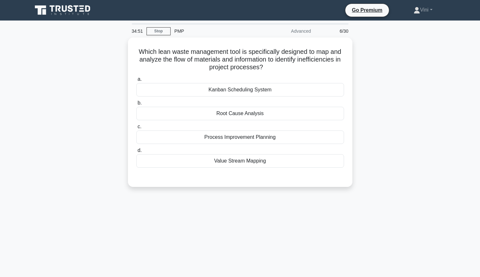
click at [337, 221] on div "34:51 Stop PMP Advanced 6/30 Which lean waste management tool is specifically d…" at bounding box center [240, 183] width 423 height 321
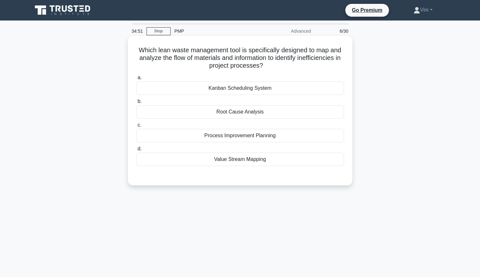
click at [290, 156] on div "Value Stream Mapping" at bounding box center [240, 159] width 208 height 13
click at [136, 151] on input "d. Value Stream Mapping" at bounding box center [136, 149] width 0 height 4
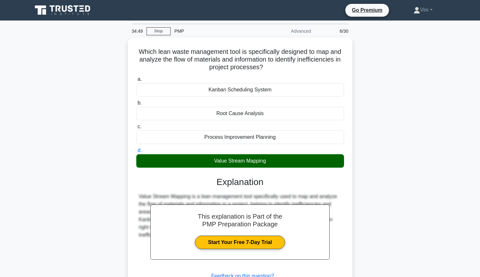
scroll to position [69, 0]
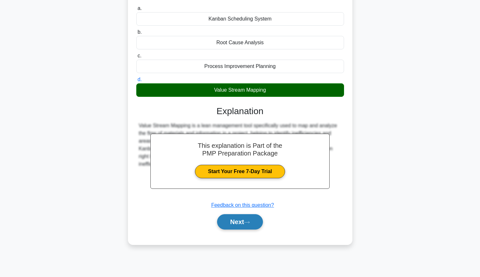
click at [253, 227] on button "Next" at bounding box center [240, 221] width 46 height 15
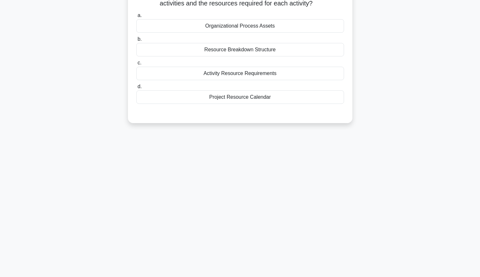
scroll to position [0, 0]
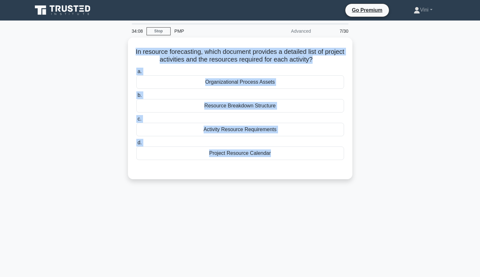
drag, startPoint x: 147, startPoint y: 50, endPoint x: 392, endPoint y: 185, distance: 279.9
click at [392, 185] on div "In resource forecasting, which document provides a detailed list of project act…" at bounding box center [240, 112] width 423 height 149
copy div "In resource forecasting, which document provides a detailed list of project act…"
click at [441, 131] on div "In resource forecasting, which document provides a detailed list of project act…" at bounding box center [240, 112] width 423 height 149
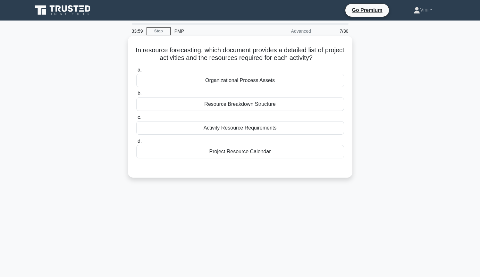
click at [328, 132] on div "Activity Resource Requirements" at bounding box center [240, 127] width 208 height 13
click at [136, 120] on input "c. Activity Resource Requirements" at bounding box center [136, 117] width 0 height 4
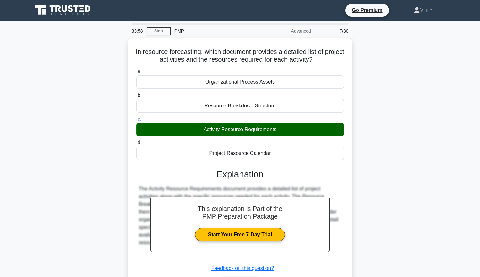
scroll to position [69, 0]
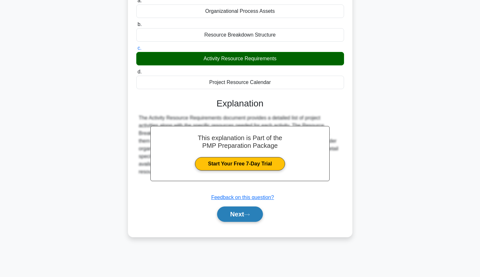
click at [247, 215] on icon at bounding box center [247, 215] width 6 height 4
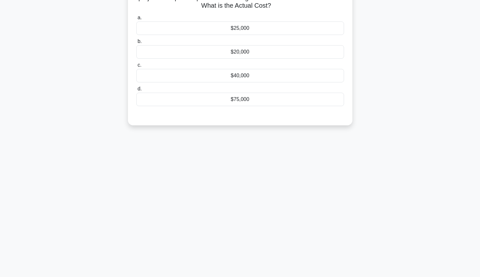
scroll to position [0, 0]
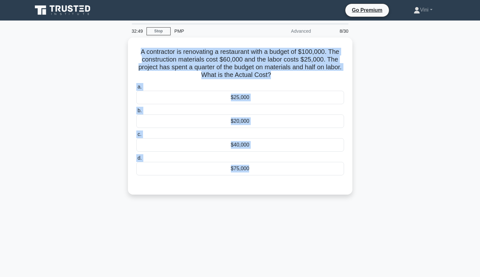
drag, startPoint x: 139, startPoint y: 50, endPoint x: 385, endPoint y: 187, distance: 282.0
click at [385, 187] on div "A contractor is renovating a restaurant with a budget of $100,000. The construc…" at bounding box center [240, 120] width 423 height 165
copy div "A contractor is renovating a restaurant with a budget of $100,000. The construc…"
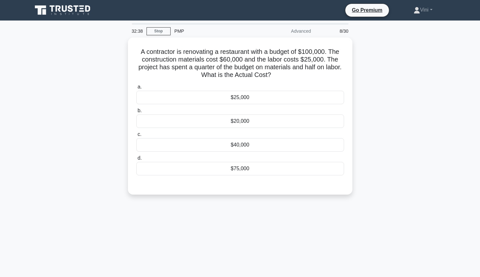
click at [399, 106] on div "A contractor is renovating a restaurant with a budget of $100,000. The construc…" at bounding box center [240, 120] width 423 height 165
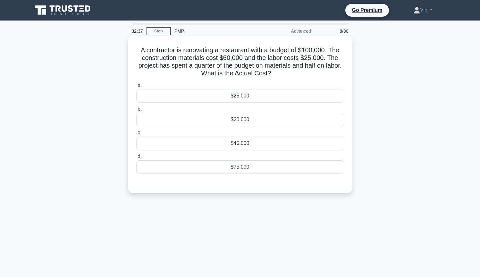
click at [312, 100] on div "$25,000" at bounding box center [240, 95] width 208 height 13
click at [136, 88] on input "a. $25,000" at bounding box center [136, 85] width 0 height 4
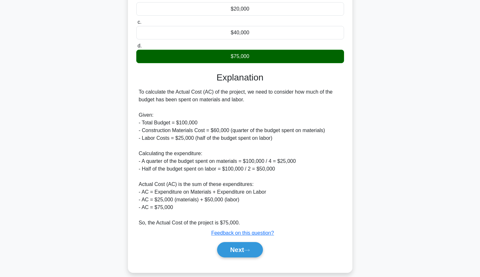
scroll to position [112, 0]
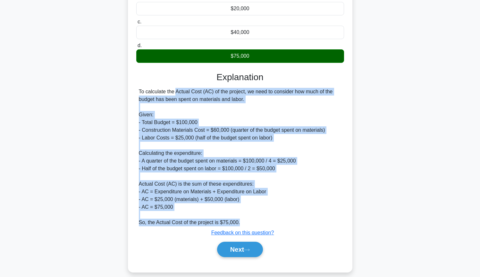
drag, startPoint x: 139, startPoint y: 90, endPoint x: 292, endPoint y: 223, distance: 203.6
click at [292, 223] on div "To calculate the Actual Cost (AC) of the project, we need to consider how much …" at bounding box center [240, 157] width 203 height 138
copy div "To calculate the Actual Cost (AC) of the project, we need to consider how much …"
click at [240, 252] on button "Next" at bounding box center [240, 249] width 46 height 15
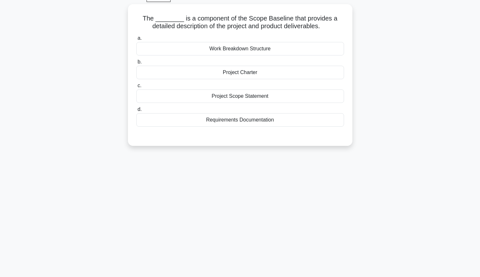
scroll to position [0, 0]
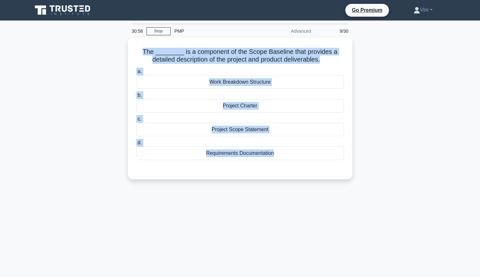
drag, startPoint x: 144, startPoint y: 51, endPoint x: 402, endPoint y: 176, distance: 286.8
click at [402, 176] on div "The ________ is a component of the Scope Baseline that provides a detailed desc…" at bounding box center [240, 112] width 423 height 149
copy div "The ________ is a component of the Scope Baseline that provides a detailed desc…"
click at [433, 129] on div "The ________ is a component of the Scope Baseline that provides a detailed desc…" at bounding box center [240, 112] width 423 height 149
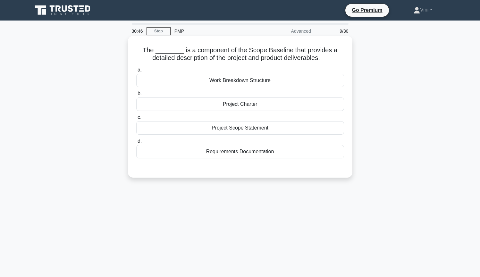
click at [322, 130] on div "Project Scope Statement" at bounding box center [240, 127] width 208 height 13
click at [136, 120] on input "c. Project Scope Statement" at bounding box center [136, 117] width 0 height 4
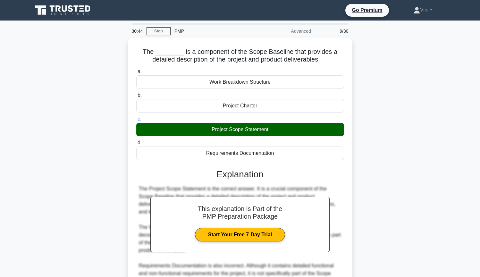
scroll to position [111, 0]
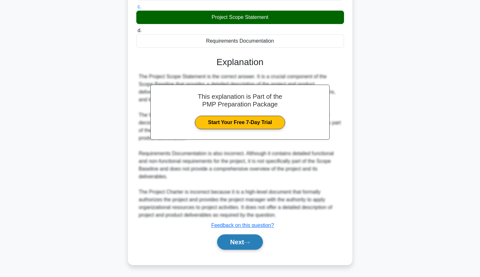
click at [257, 246] on button "Next" at bounding box center [240, 241] width 46 height 15
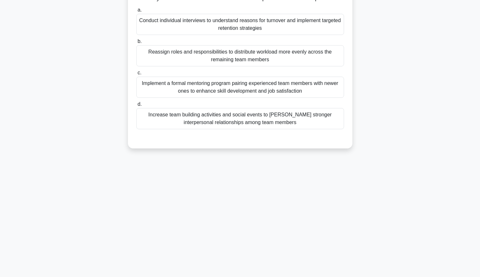
scroll to position [0, 0]
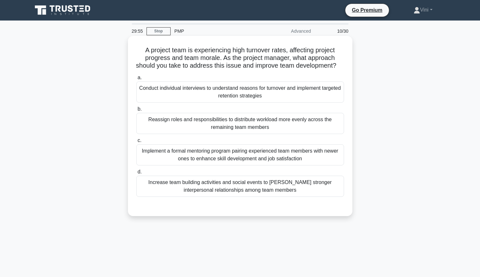
click at [294, 188] on div "Increase team building activities and social events to foster stronger interper…" at bounding box center [240, 186] width 208 height 21
click at [136, 174] on input "d. Increase team building activities and social events to foster stronger inter…" at bounding box center [136, 172] width 0 height 4
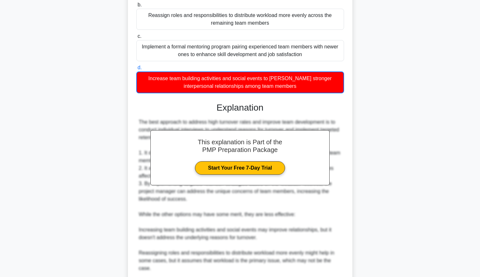
scroll to position [219, 0]
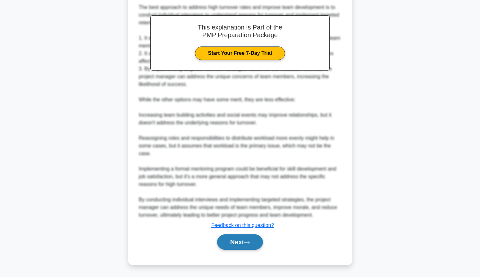
click at [250, 245] on button "Next" at bounding box center [240, 241] width 46 height 15
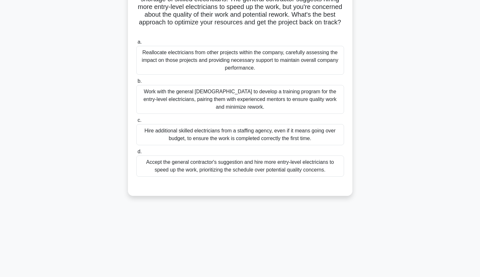
scroll to position [13, 0]
